Goal: Use online tool/utility: Use online tool/utility

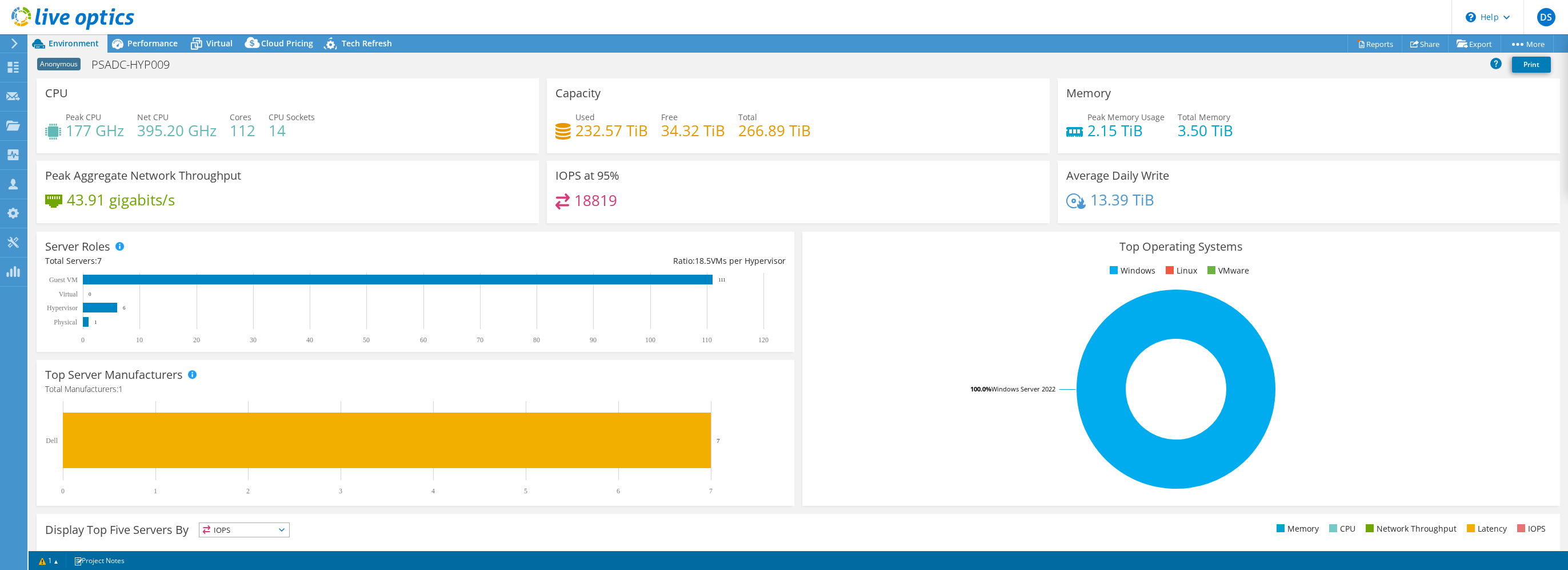
select select "EUFrankfurt"
select select "USD"
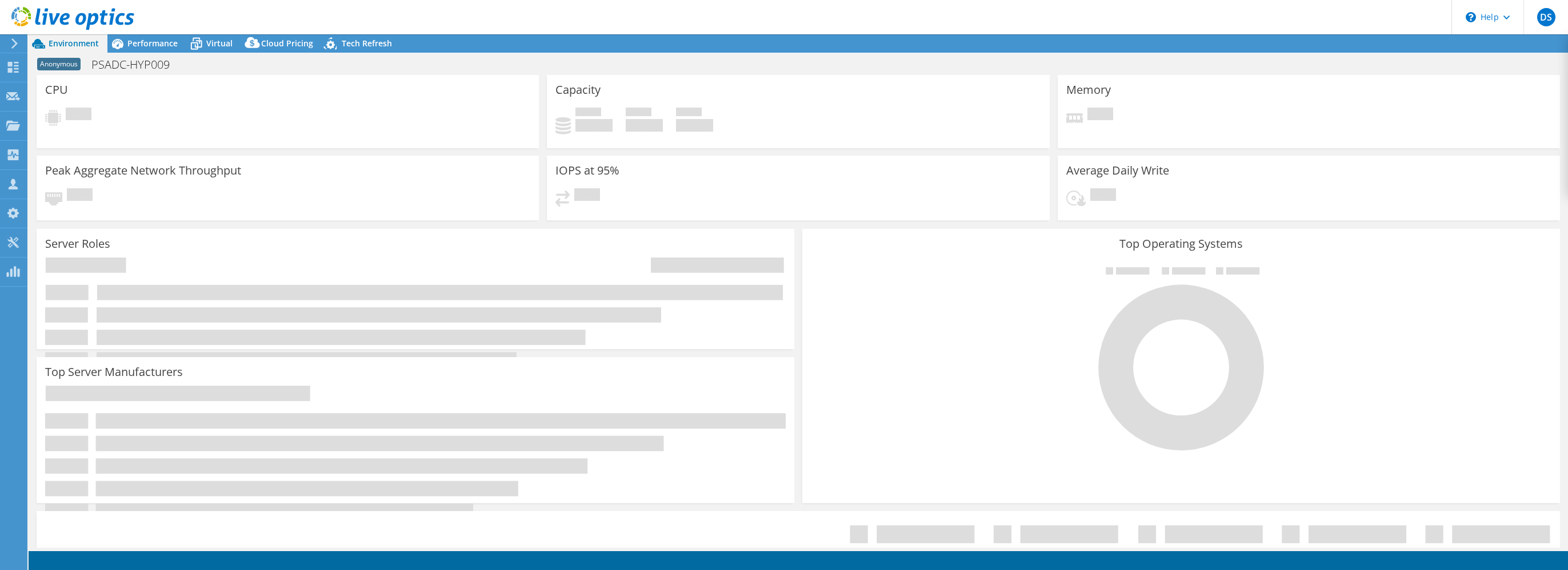
select select "EUFrankfurt"
select select "USD"
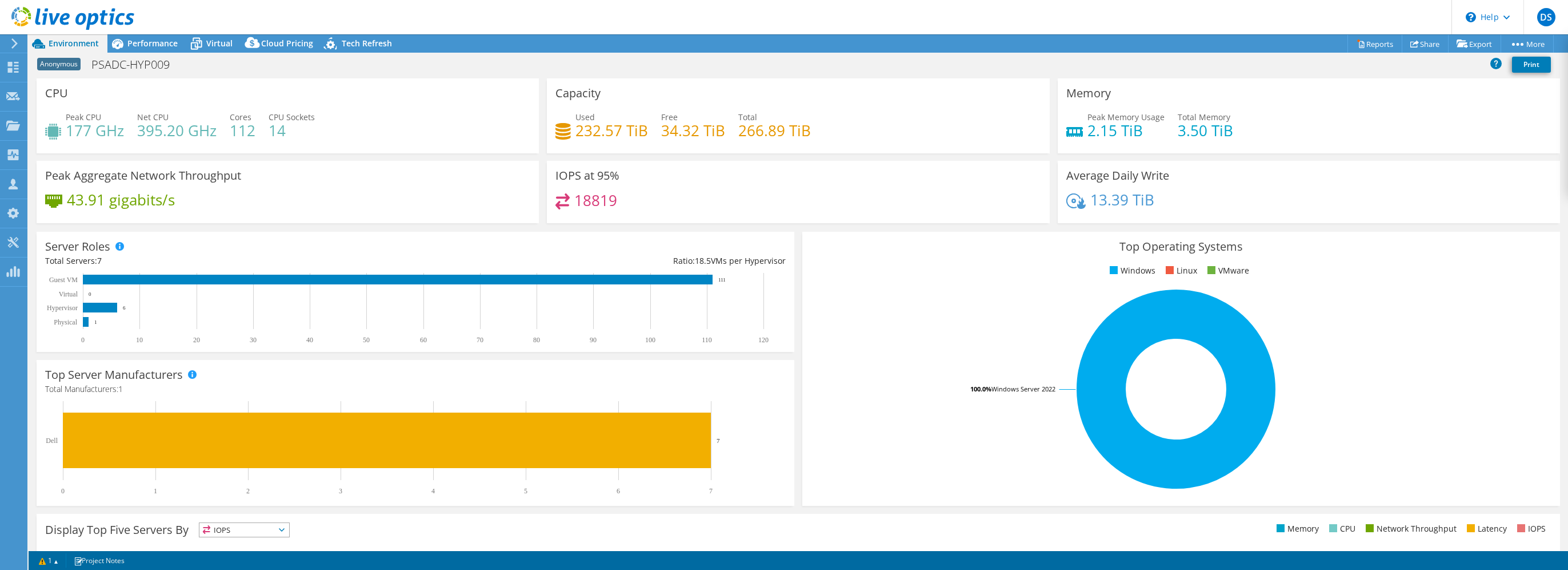
select select "EUFrankfurt"
select select "USD"
